Goal: Transaction & Acquisition: Purchase product/service

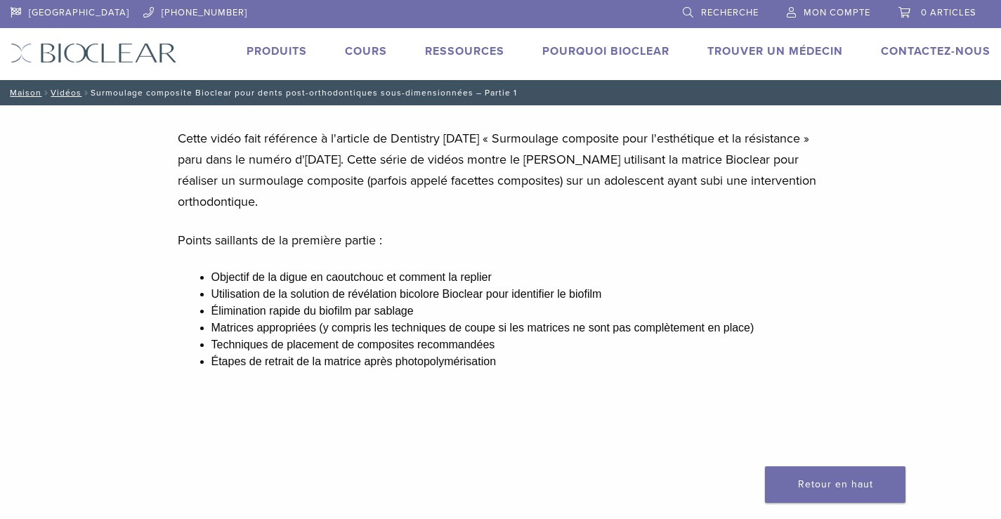
click at [268, 46] on font "Produits" at bounding box center [277, 51] width 60 height 14
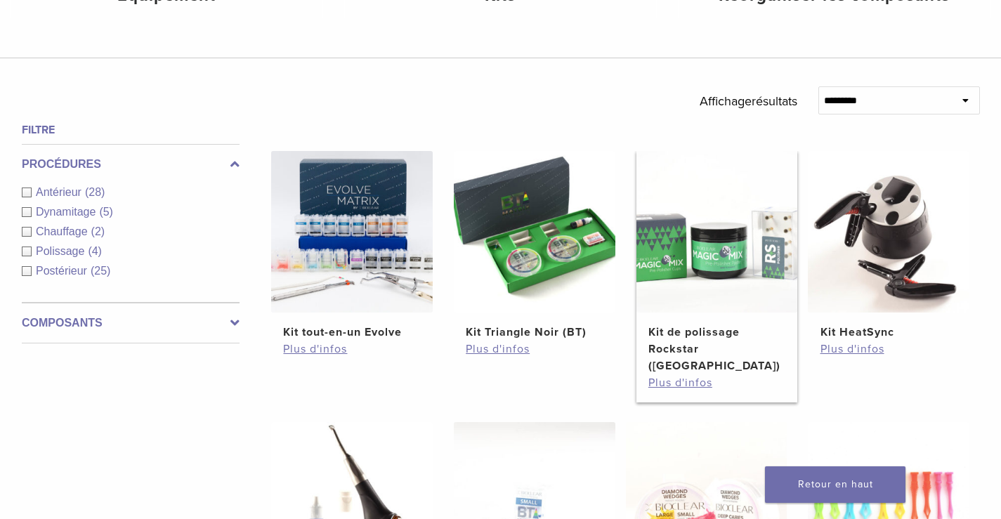
scroll to position [422, 0]
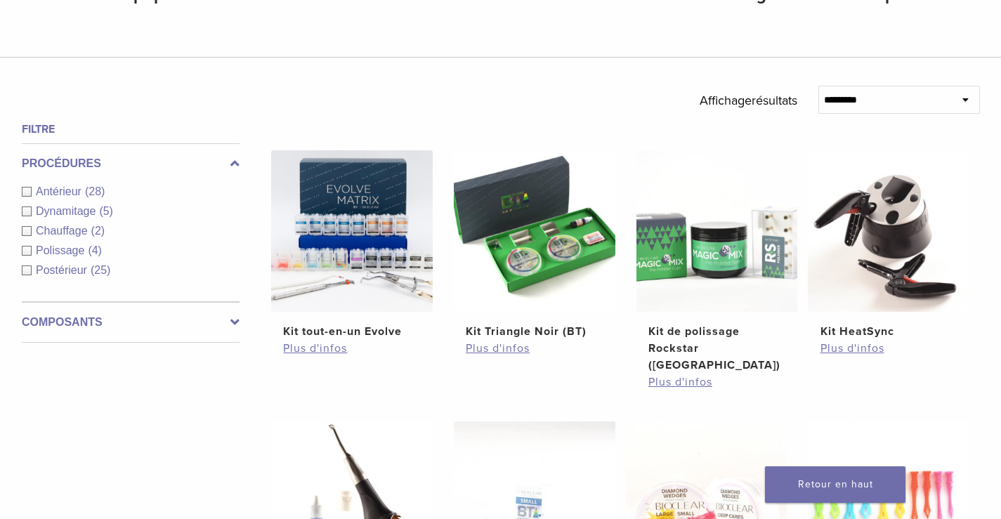
click at [238, 323] on icon at bounding box center [234, 322] width 9 height 17
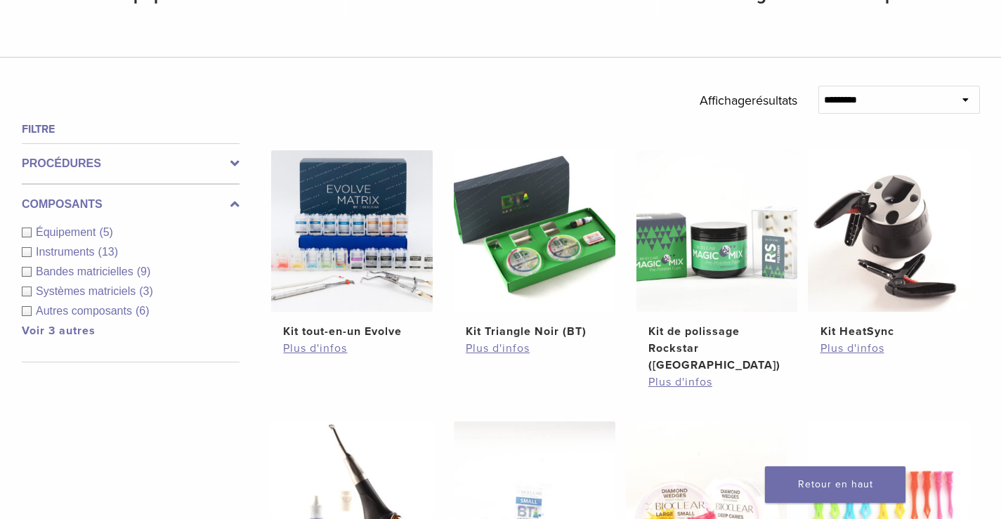
click at [238, 205] on icon at bounding box center [234, 204] width 9 height 17
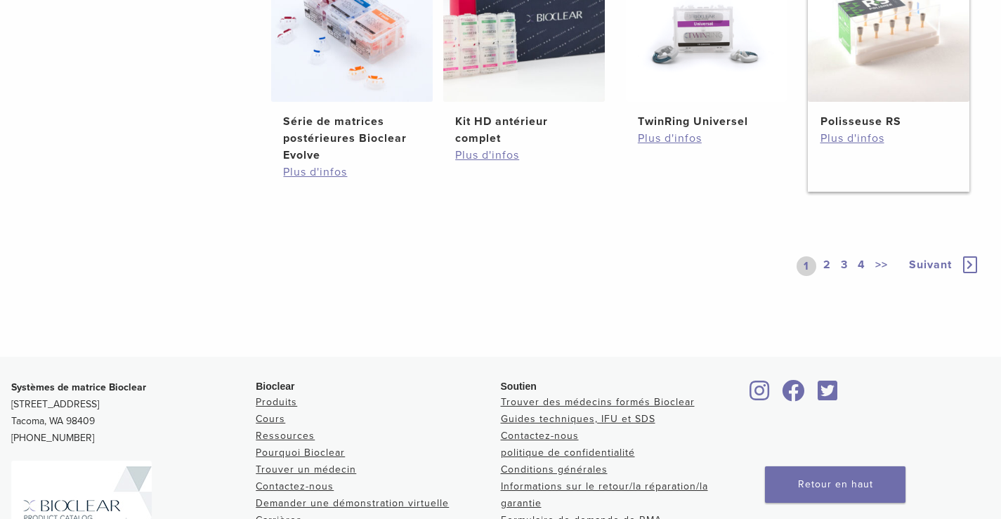
scroll to position [1195, 0]
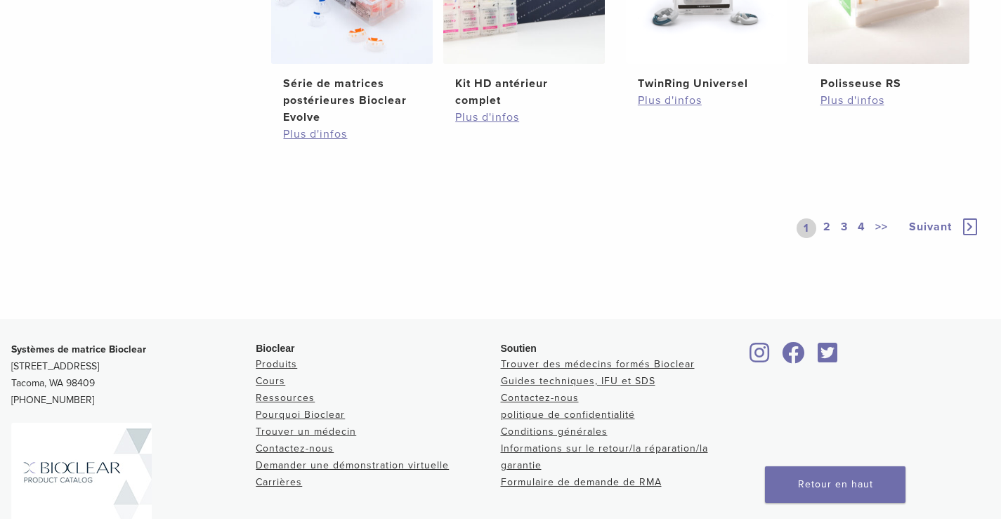
click at [830, 220] on font "2" at bounding box center [828, 227] width 8 height 14
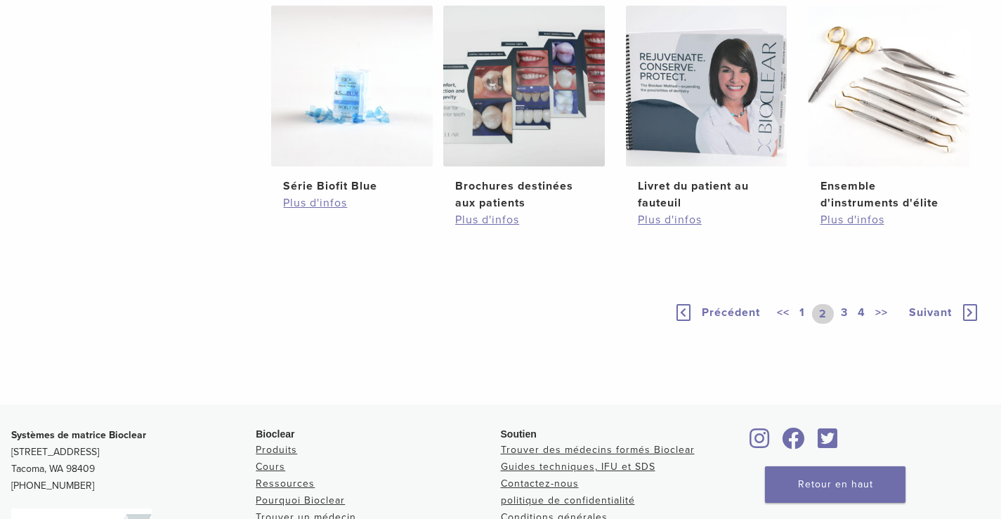
scroll to position [1195, 0]
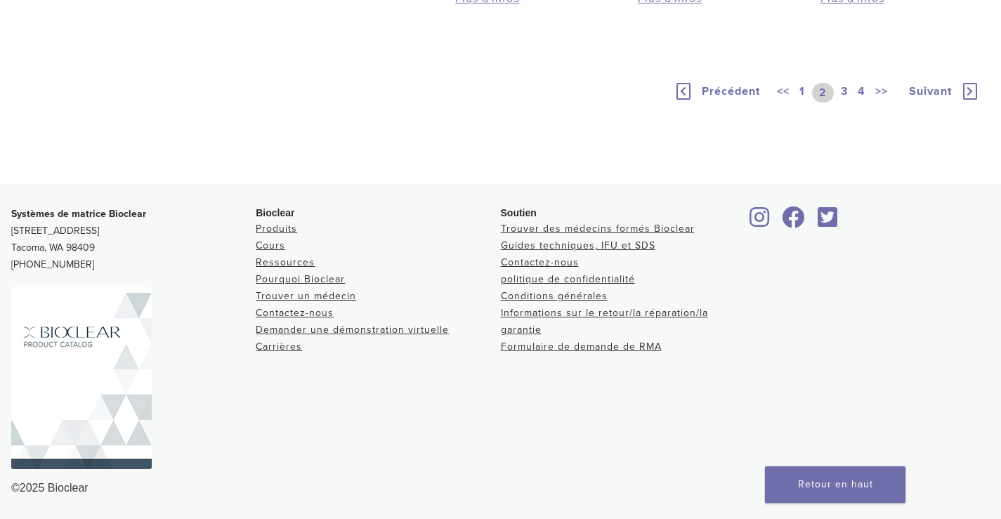
click at [846, 98] on font "3" at bounding box center [844, 91] width 7 height 14
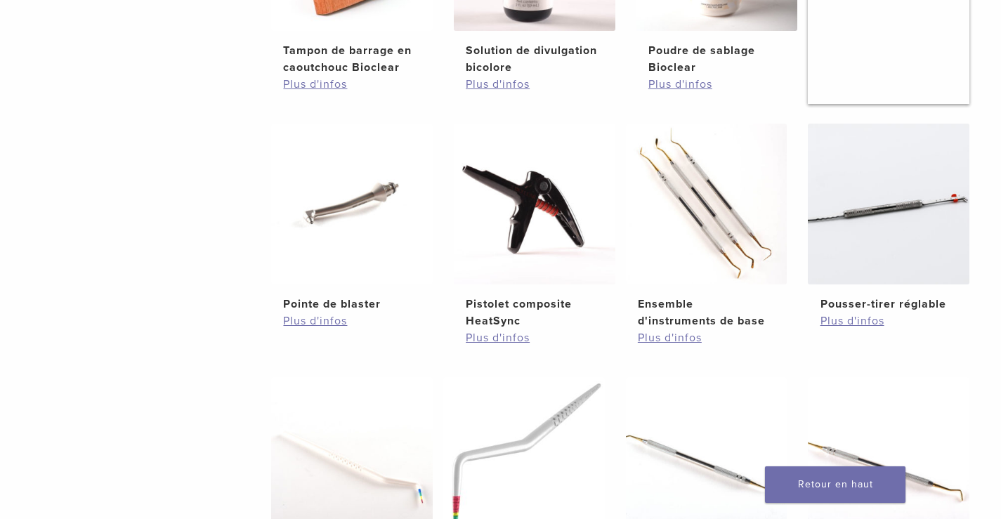
scroll to position [1054, 0]
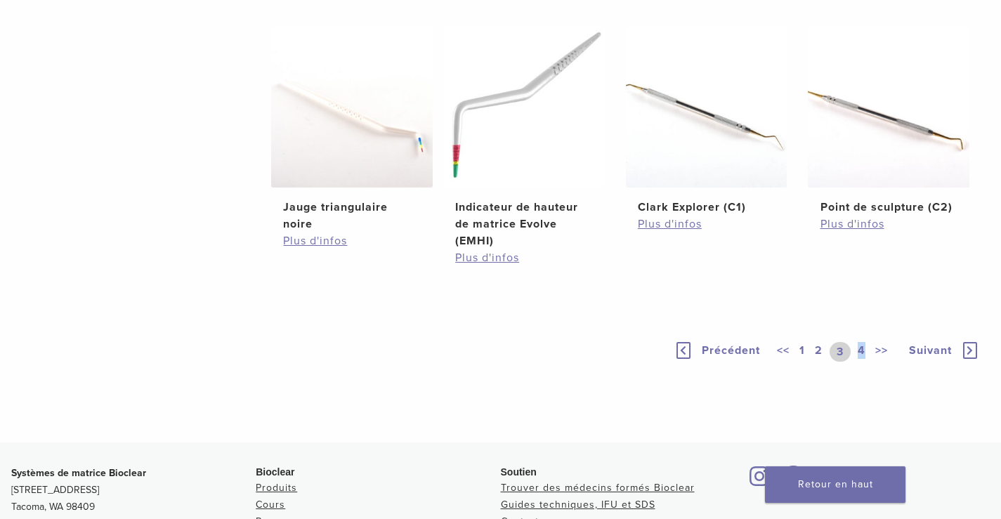
click at [863, 349] on font "4" at bounding box center [862, 351] width 8 height 14
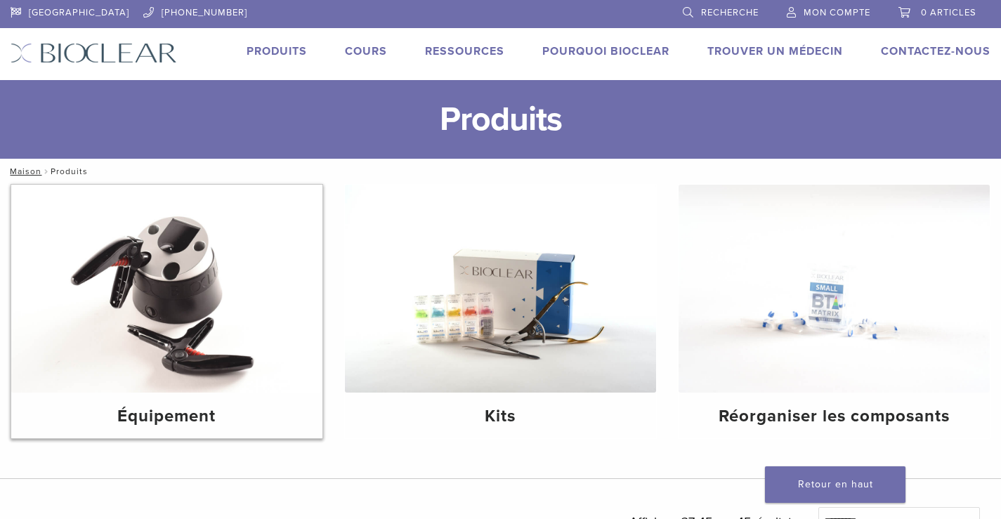
click at [226, 329] on img at bounding box center [166, 289] width 311 height 208
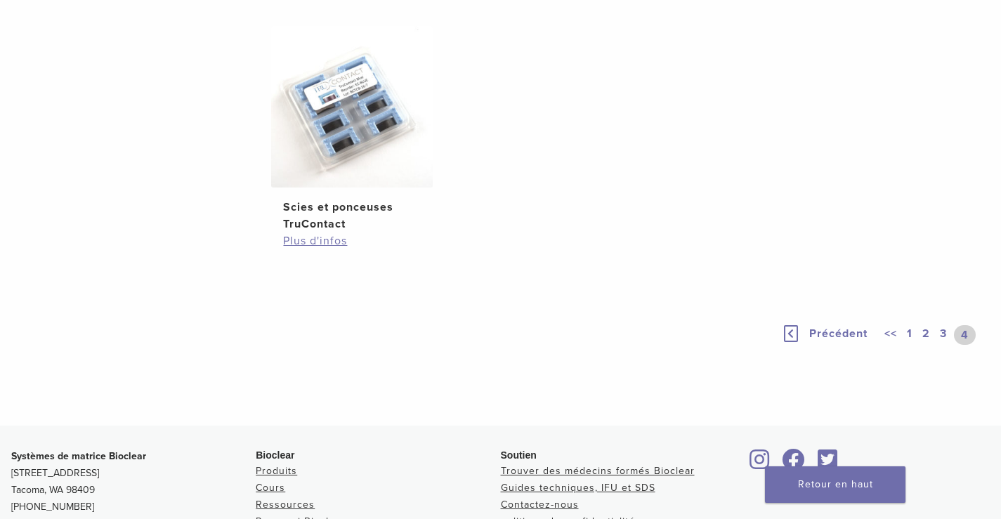
scroll to position [1195, 0]
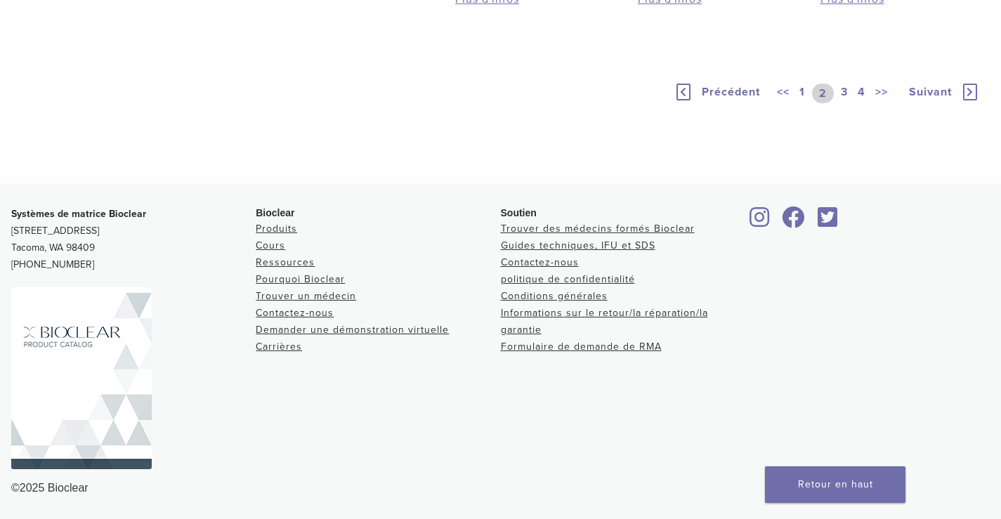
scroll to position [1195, 0]
